Goal: Information Seeking & Learning: Learn about a topic

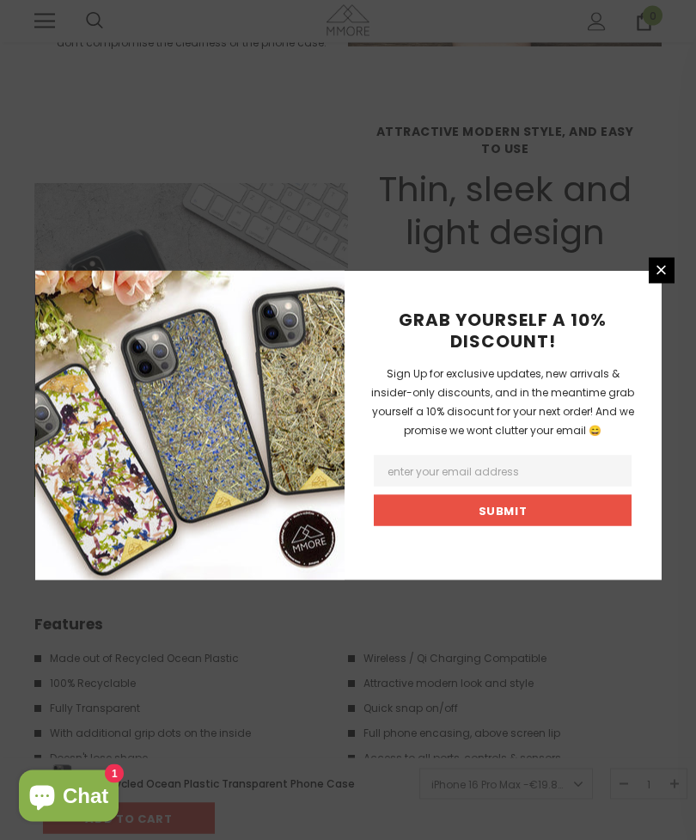
scroll to position [2380, 0]
click at [666, 278] on icon at bounding box center [661, 270] width 15 height 15
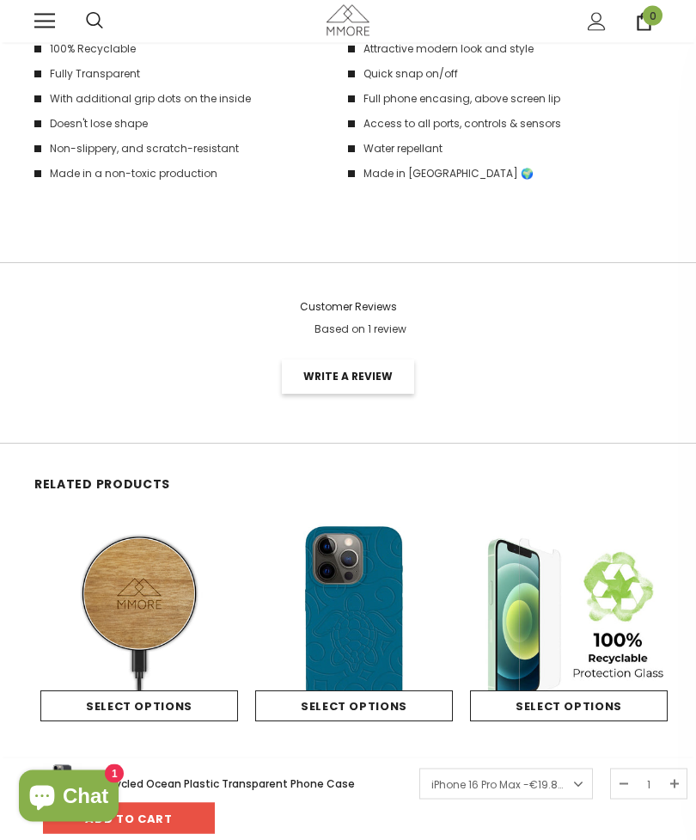
scroll to position [3017, 0]
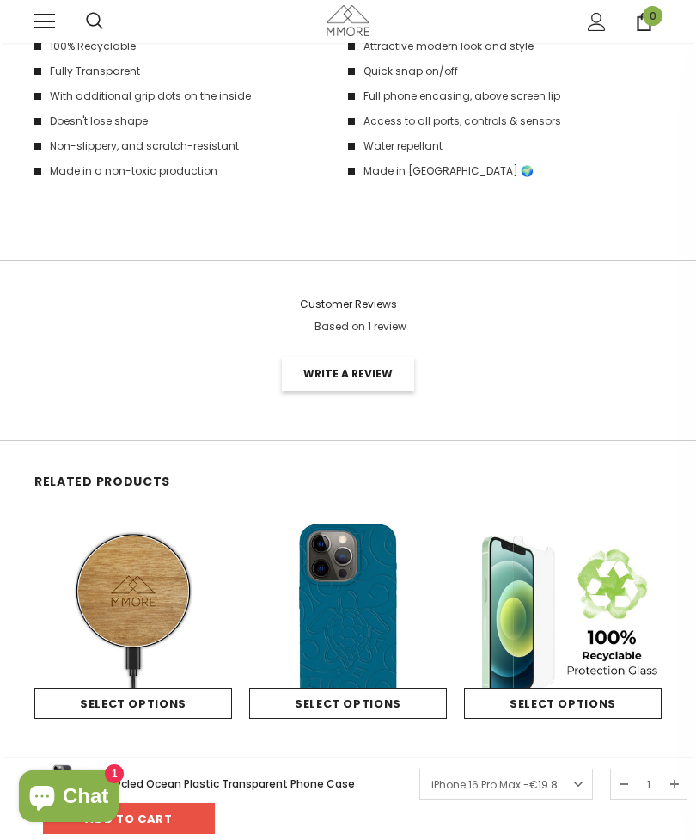
click at [348, 580] on img at bounding box center [348, 619] width 198 height 198
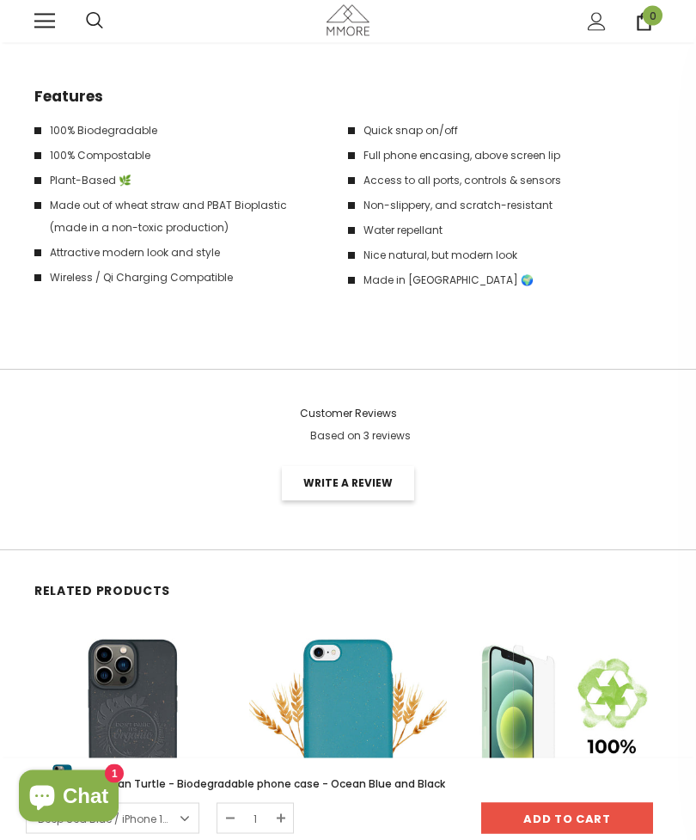
scroll to position [2760, 0]
click at [397, 758] on div "Someone recently bought [time] minutes ago, from [location]" at bounding box center [348, 715] width 696 height 86
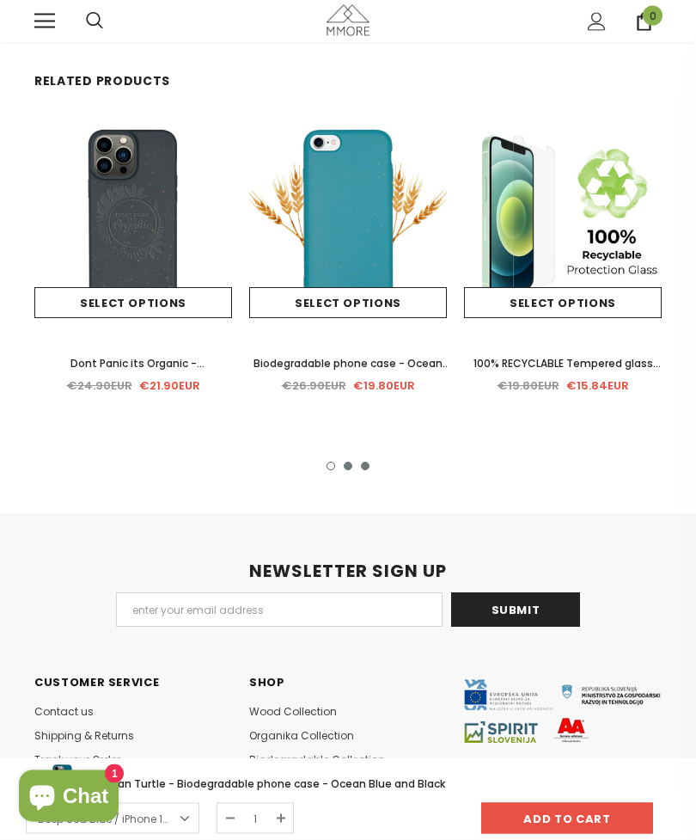
scroll to position [3155, 0]
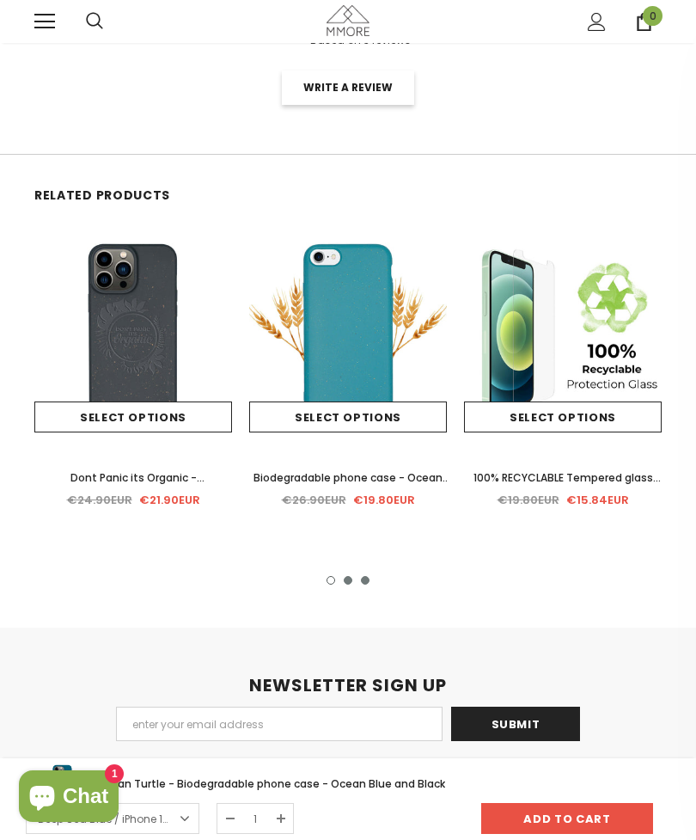
click at [346, 534] on div "Sale Select options Quick View - Black" at bounding box center [348, 404] width 644 height 359
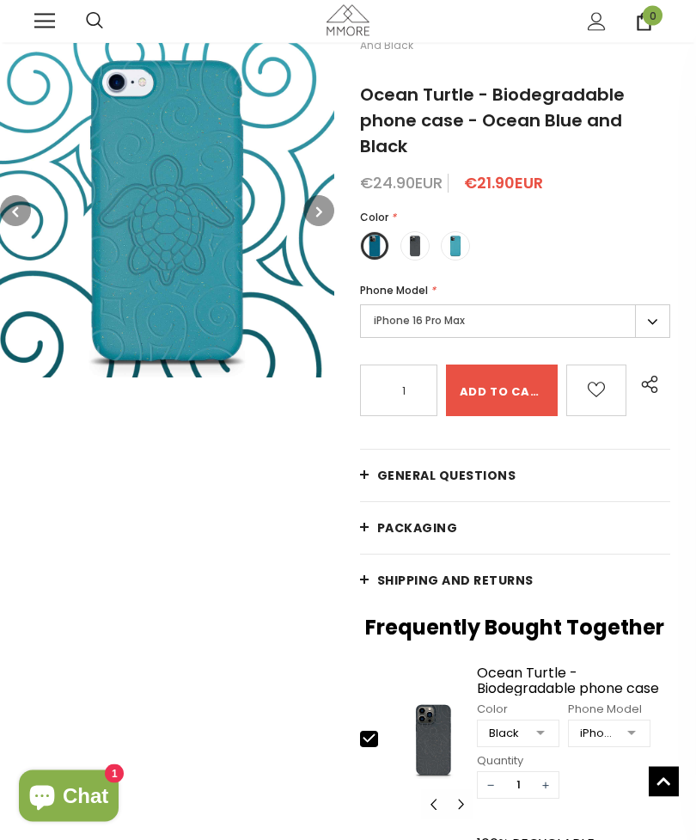
scroll to position [0, 0]
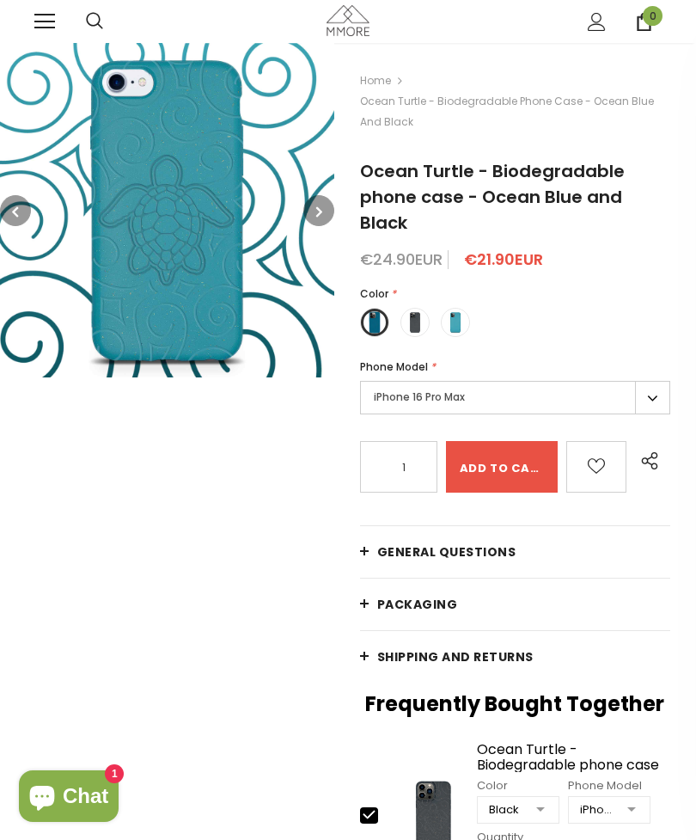
click at [41, 12] on link at bounding box center [44, 21] width 21 height 21
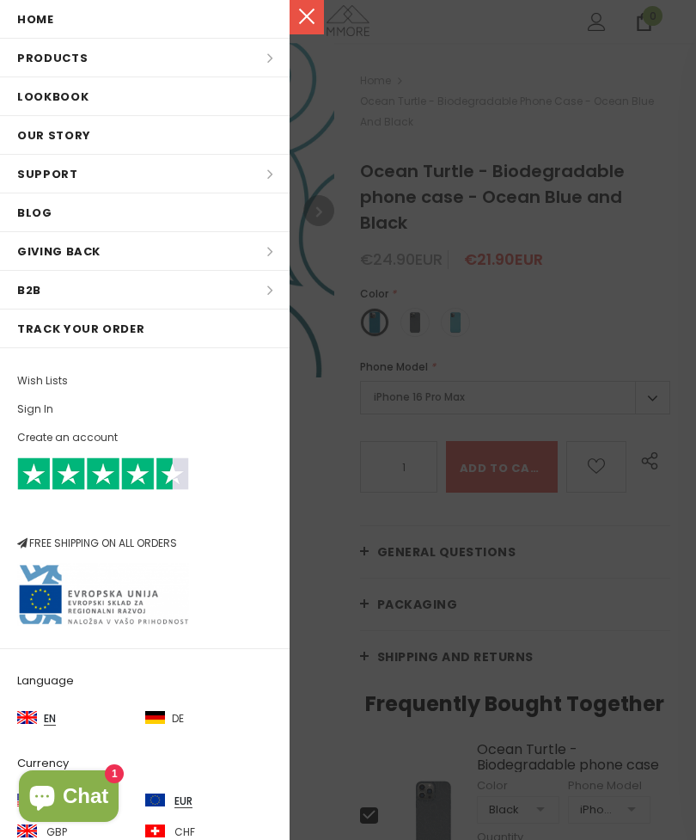
click at [270, 59] on li "Products Products All Products All Collections BUNDLES Organic Collection Wood …" at bounding box center [145, 58] width 290 height 39
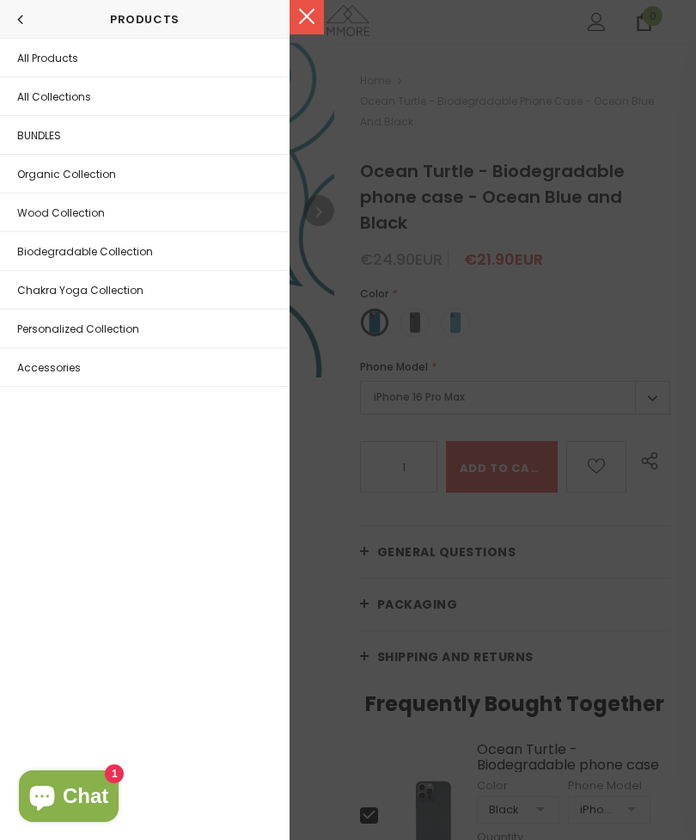
click at [147, 245] on span "Biodegradable Collection" at bounding box center [85, 251] width 136 height 15
